Goal: Register for event/course

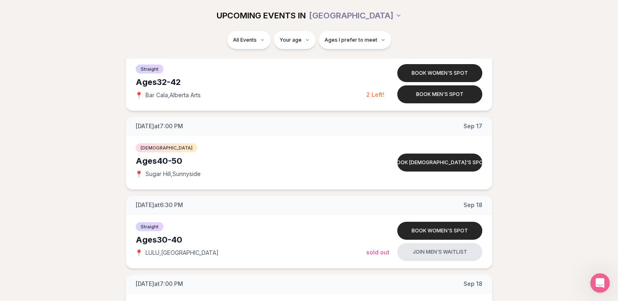
scroll to position [1394, 0]
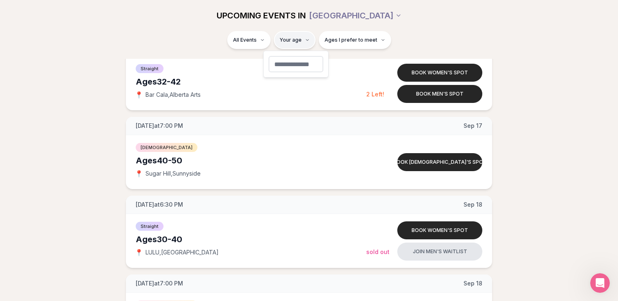
type input "**"
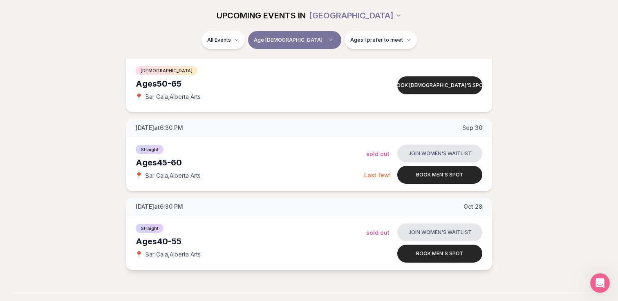
scroll to position [124, 0]
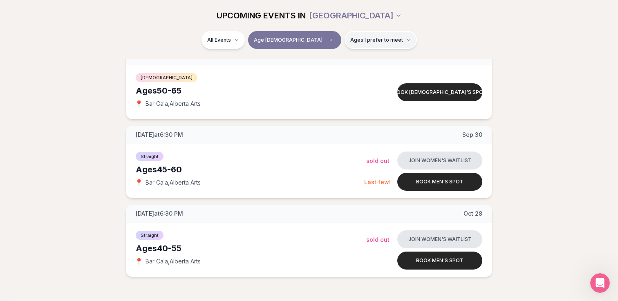
click at [376, 35] on button "Ages I prefer to meet" at bounding box center [380, 40] width 72 height 18
click at [322, 71] on button "Around my age" at bounding box center [322, 71] width 7 height 7
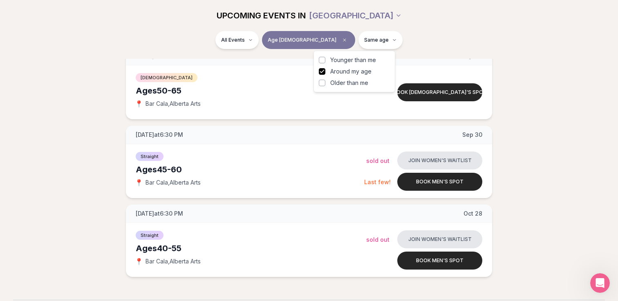
click at [322, 83] on button "Older than me" at bounding box center [322, 83] width 7 height 7
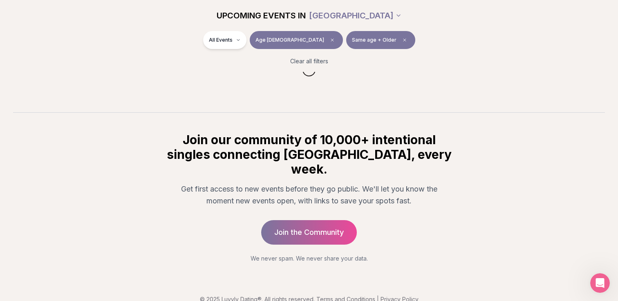
click at [430, 29] on div "UPCOMING EVENTS IN [GEOGRAPHIC_DATA]" at bounding box center [309, 15] width 471 height 31
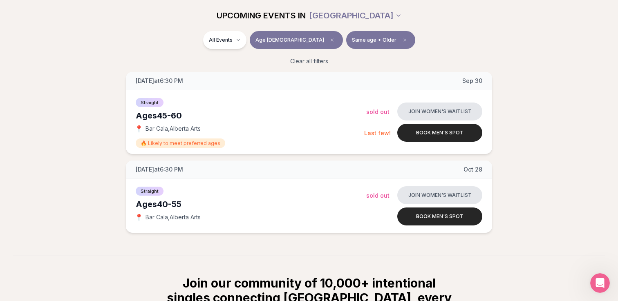
scroll to position [201, 0]
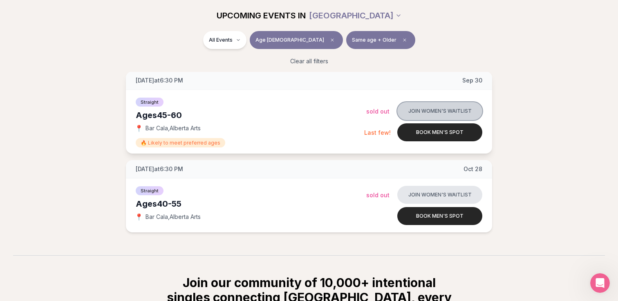
click at [451, 107] on button "Join women's waitlist" at bounding box center [439, 111] width 85 height 18
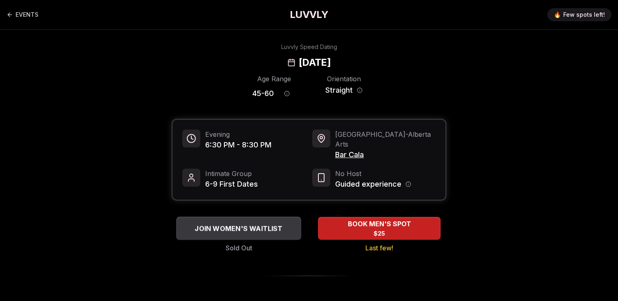
click at [207, 223] on span "JOIN WOMEN'S WAITLIST" at bounding box center [238, 228] width 91 height 10
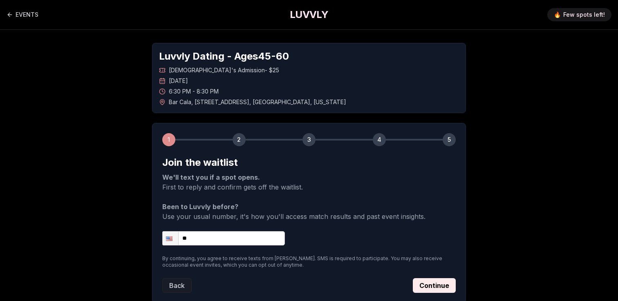
click at [210, 236] on input "**" at bounding box center [223, 238] width 123 height 14
type input "**********"
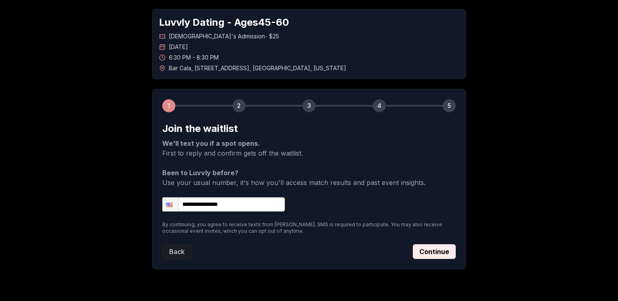
scroll to position [56, 0]
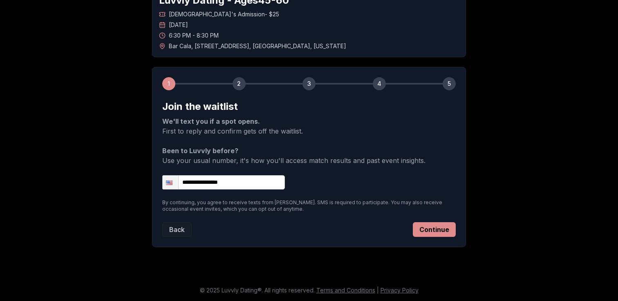
click at [435, 231] on button "Continue" at bounding box center [434, 229] width 43 height 15
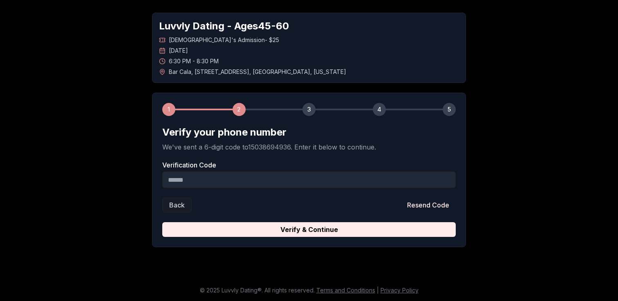
click at [332, 180] on input "Verification Code" at bounding box center [308, 180] width 293 height 16
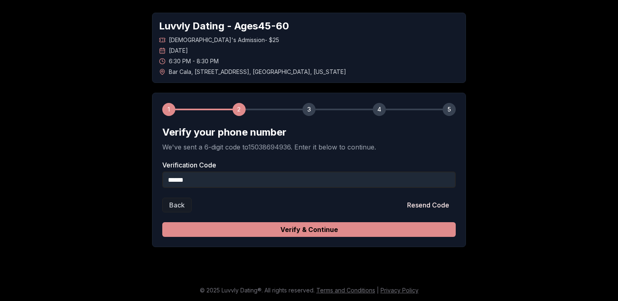
type input "******"
click at [355, 228] on button "Verify & Continue" at bounding box center [308, 229] width 293 height 15
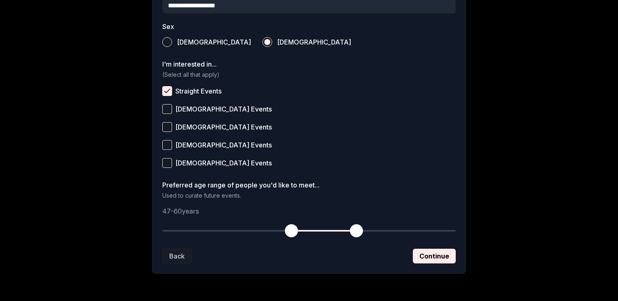
scroll to position [289, 0]
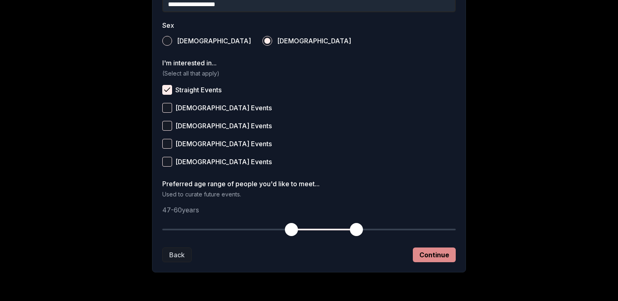
click at [436, 258] on button "Continue" at bounding box center [434, 255] width 43 height 15
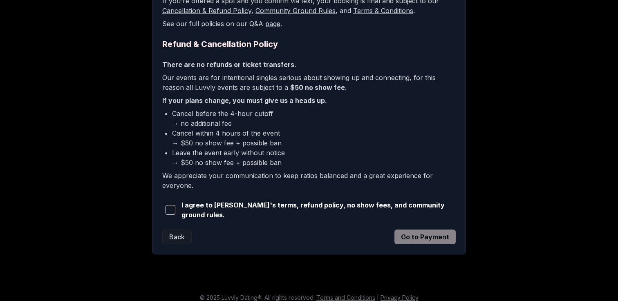
scroll to position [195, 0]
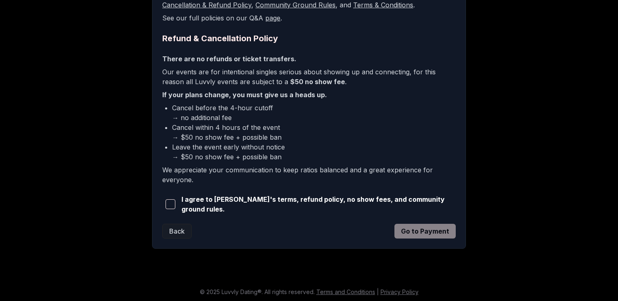
click at [169, 203] on span "button" at bounding box center [170, 204] width 10 height 10
click at [425, 232] on button "Go to Payment" at bounding box center [424, 231] width 61 height 15
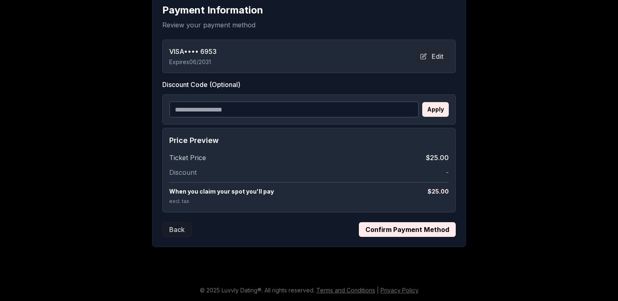
click at [418, 228] on button "Confirm Payment Method" at bounding box center [407, 229] width 97 height 15
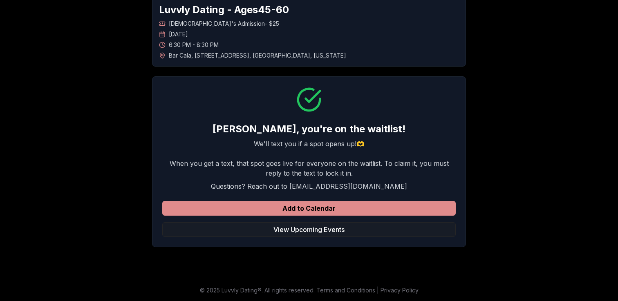
click at [335, 207] on button "Add to Calendar" at bounding box center [308, 208] width 293 height 15
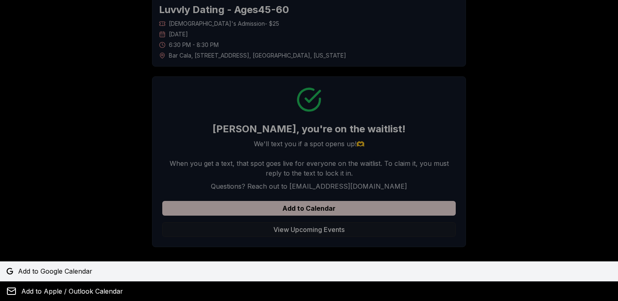
click at [52, 271] on span "Add to Google Calendar" at bounding box center [55, 271] width 74 height 10
